Goal: Task Accomplishment & Management: Manage account settings

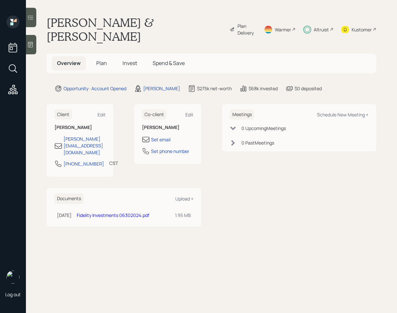
click at [35, 18] on div at bounding box center [31, 17] width 10 height 19
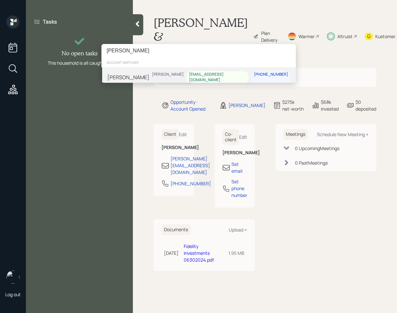
type input "[PERSON_NAME]"
click at [154, 76] on div "Theresa Lutz Eric Schwartz theresalutz666@gmail.com 860-334-3217" at bounding box center [198, 77] width 194 height 20
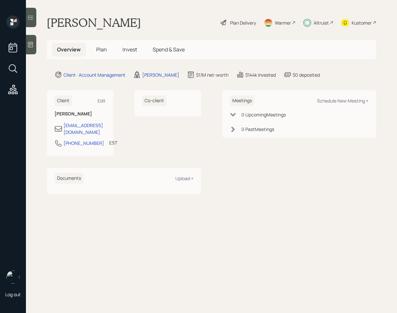
click at [31, 14] on icon at bounding box center [30, 17] width 6 height 6
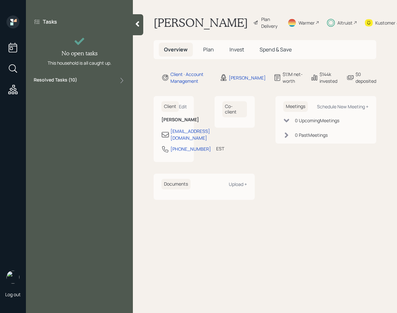
click at [92, 79] on div "Resolved Tasks ( 10 )" at bounding box center [79, 81] width 91 height 8
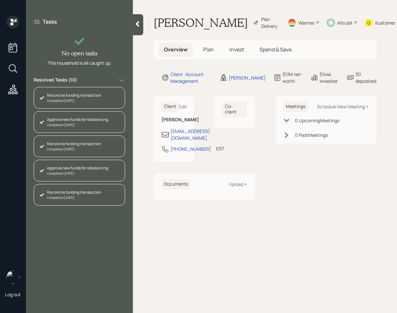
scroll to position [119, 0]
